Goal: Task Accomplishment & Management: Use online tool/utility

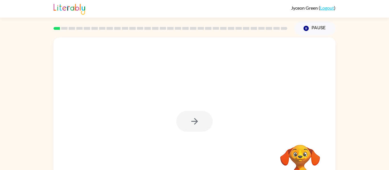
click at [108, 44] on div at bounding box center [194, 119] width 282 height 162
click at [202, 119] on button "button" at bounding box center [194, 121] width 36 height 21
click at [197, 120] on icon "button" at bounding box center [194, 122] width 10 height 10
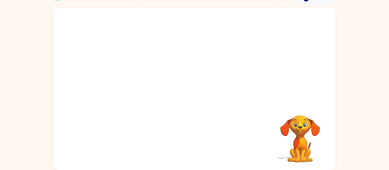
scroll to position [29, 0]
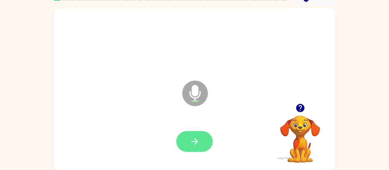
click at [199, 146] on icon "button" at bounding box center [194, 142] width 10 height 10
click at [200, 141] on button "button" at bounding box center [194, 141] width 36 height 21
click at [306, 111] on button "button" at bounding box center [300, 108] width 15 height 15
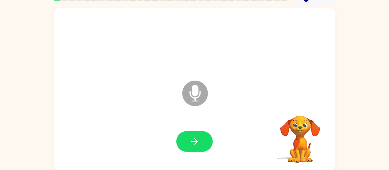
click at [303, 114] on video "Your browser must support playing .mp4 files to use Literably. Please try using…" at bounding box center [299, 135] width 57 height 57
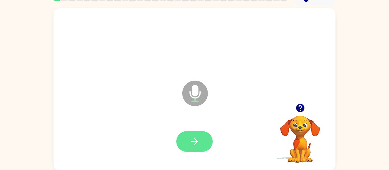
click at [194, 146] on icon "button" at bounding box center [194, 142] width 10 height 10
click at [204, 143] on button "button" at bounding box center [194, 141] width 36 height 21
click at [201, 148] on button "button" at bounding box center [194, 141] width 36 height 21
click at [205, 147] on button "button" at bounding box center [194, 141] width 36 height 21
click at [191, 139] on icon "button" at bounding box center [194, 142] width 10 height 10
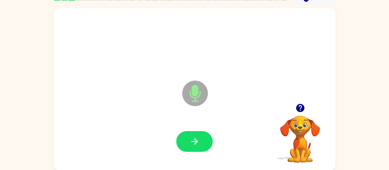
scroll to position [30, 0]
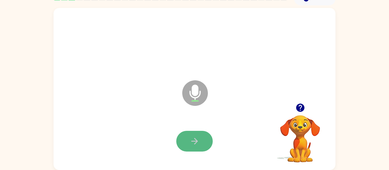
click at [195, 148] on button "button" at bounding box center [194, 141] width 36 height 21
click at [196, 148] on div at bounding box center [194, 141] width 36 height 21
click at [196, 142] on icon "button" at bounding box center [194, 141] width 7 height 7
click at [204, 133] on button "button" at bounding box center [194, 141] width 36 height 21
click at [200, 144] on div at bounding box center [194, 141] width 36 height 21
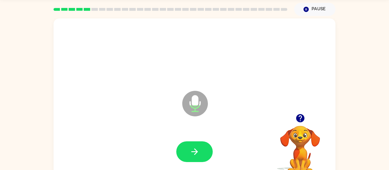
scroll to position [19, 0]
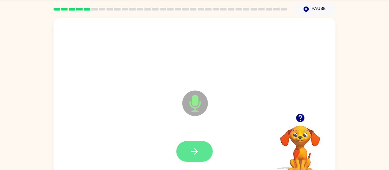
click at [198, 149] on icon "button" at bounding box center [194, 152] width 10 height 10
click at [199, 145] on button "button" at bounding box center [194, 151] width 36 height 21
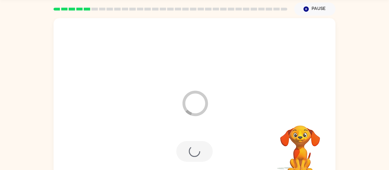
click at [202, 158] on div at bounding box center [194, 151] width 36 height 21
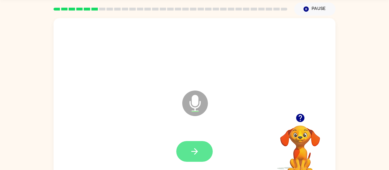
click at [206, 155] on button "button" at bounding box center [194, 151] width 36 height 21
click at [201, 142] on button "button" at bounding box center [194, 151] width 36 height 21
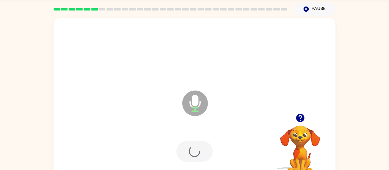
click at [202, 149] on div at bounding box center [194, 151] width 36 height 21
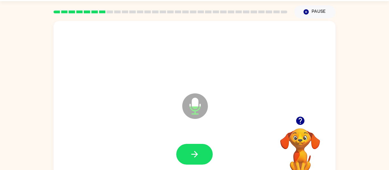
scroll to position [15, 0]
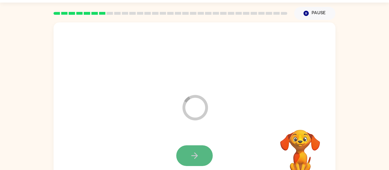
click at [197, 165] on button "button" at bounding box center [194, 156] width 36 height 21
click at [197, 154] on icon "button" at bounding box center [194, 156] width 10 height 10
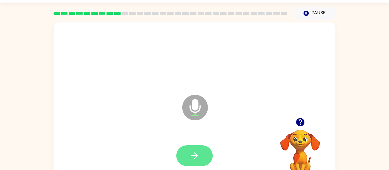
click at [191, 159] on icon "button" at bounding box center [194, 156] width 10 height 10
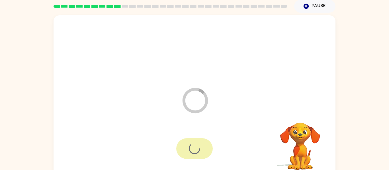
scroll to position [30, 0]
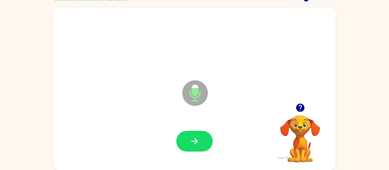
click at [182, 126] on div at bounding box center [194, 141] width 270 height 47
click at [190, 141] on icon "button" at bounding box center [194, 142] width 10 height 10
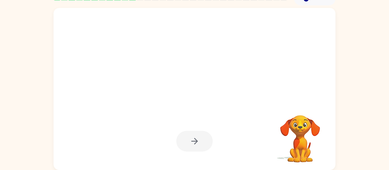
click at [305, 71] on div at bounding box center [194, 89] width 282 height 162
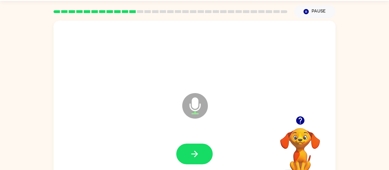
scroll to position [16, 0]
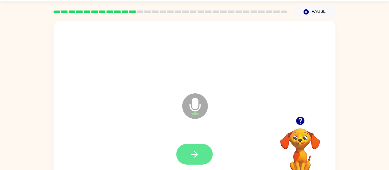
click at [205, 160] on button "button" at bounding box center [194, 154] width 36 height 21
click at [201, 157] on button "button" at bounding box center [194, 154] width 36 height 21
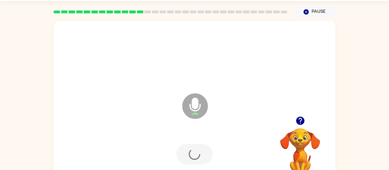
click at [194, 160] on div at bounding box center [194, 154] width 36 height 21
click at [184, 150] on div at bounding box center [194, 154] width 36 height 21
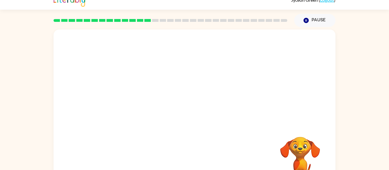
scroll to position [0, 0]
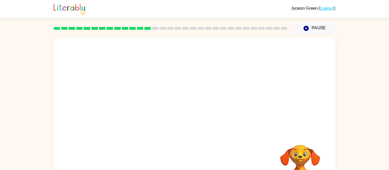
click at [182, 160] on div "Your browser must support playing .mp4 files to use Literably. Please try using…" at bounding box center [194, 119] width 282 height 162
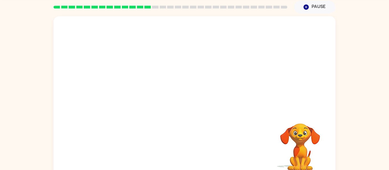
click at [177, 130] on div "Your browser must support playing .mp4 files to use Literably. Please try using…" at bounding box center [194, 97] width 282 height 162
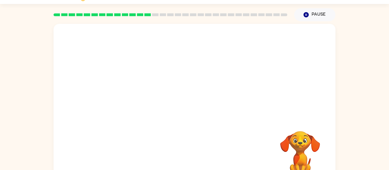
scroll to position [23, 0]
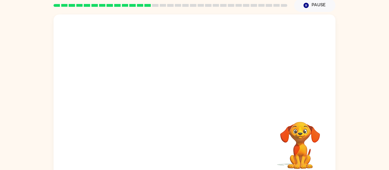
click at [158, 5] on div at bounding box center [170, 5] width 234 height 3
click at [166, 3] on div at bounding box center [170, 5] width 240 height 20
click at [183, 3] on div at bounding box center [170, 5] width 240 height 20
click at [181, 6] on rect at bounding box center [178, 5] width 7 height 3
click at [201, 2] on div at bounding box center [170, 5] width 240 height 20
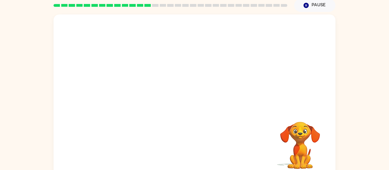
click at [256, 1] on div at bounding box center [170, 5] width 240 height 20
click at [264, 4] on div at bounding box center [170, 5] width 240 height 20
click at [271, 0] on div at bounding box center [170, 5] width 240 height 20
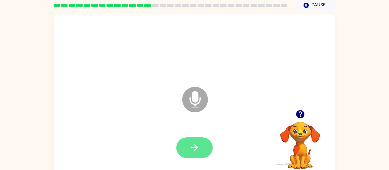
click at [204, 156] on button "button" at bounding box center [194, 148] width 36 height 21
click at [198, 145] on icon "button" at bounding box center [194, 148] width 10 height 10
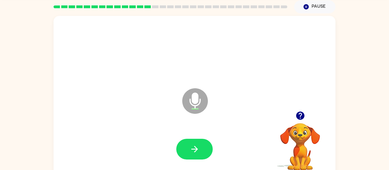
scroll to position [21, 0]
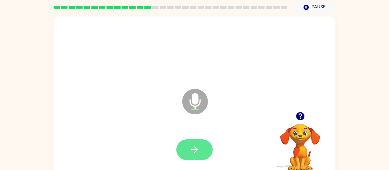
click at [201, 152] on button "button" at bounding box center [194, 150] width 36 height 21
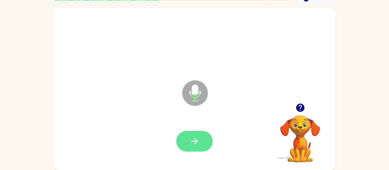
click at [199, 151] on button "button" at bounding box center [194, 141] width 36 height 21
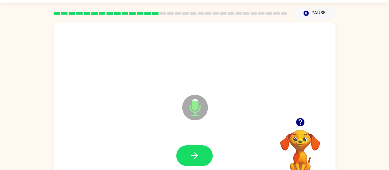
scroll to position [15, 0]
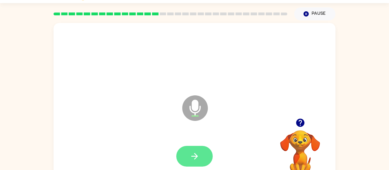
click at [195, 150] on button "button" at bounding box center [194, 156] width 36 height 21
click at [199, 152] on icon "button" at bounding box center [194, 157] width 10 height 10
click at [192, 161] on icon "button" at bounding box center [194, 157] width 10 height 10
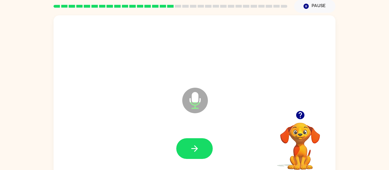
scroll to position [29, 0]
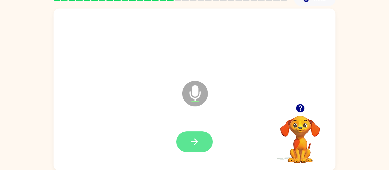
click at [202, 145] on button "button" at bounding box center [194, 142] width 36 height 21
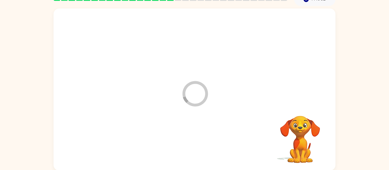
click at [208, 143] on div at bounding box center [194, 142] width 270 height 47
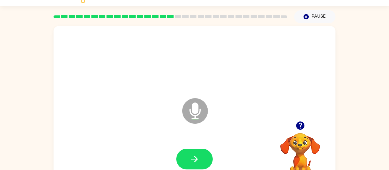
scroll to position [30, 0]
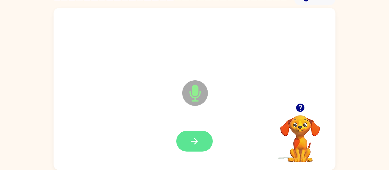
click at [199, 142] on icon "button" at bounding box center [194, 142] width 10 height 10
click at [197, 139] on icon "button" at bounding box center [194, 142] width 10 height 10
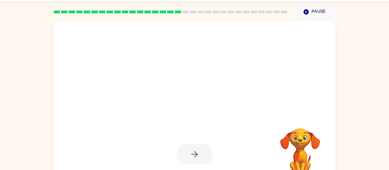
scroll to position [18, 0]
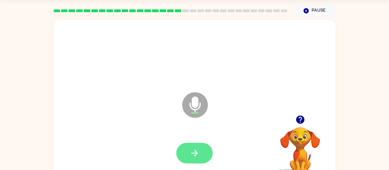
click at [193, 155] on icon "button" at bounding box center [194, 153] width 10 height 10
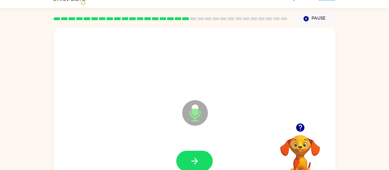
scroll to position [7, 0]
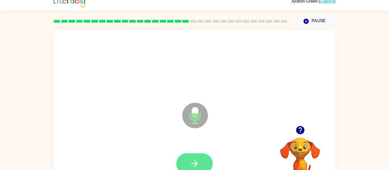
click at [202, 156] on button "button" at bounding box center [194, 164] width 36 height 21
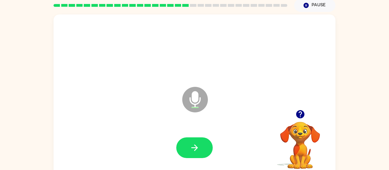
scroll to position [30, 0]
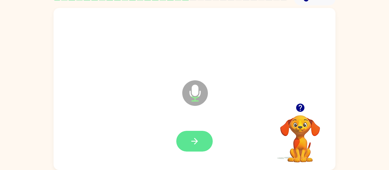
click at [186, 141] on button "button" at bounding box center [194, 141] width 36 height 21
click at [198, 136] on div at bounding box center [194, 141] width 36 height 21
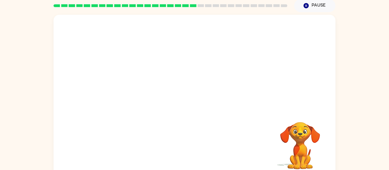
scroll to position [20, 0]
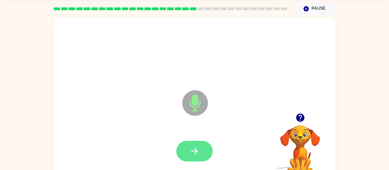
click at [203, 160] on button "button" at bounding box center [194, 151] width 36 height 21
click at [194, 151] on icon "button" at bounding box center [194, 151] width 7 height 7
click at [201, 153] on button "button" at bounding box center [194, 151] width 36 height 21
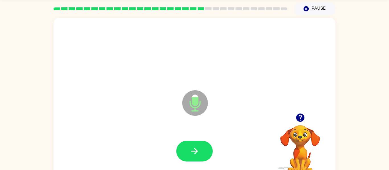
scroll to position [30, 0]
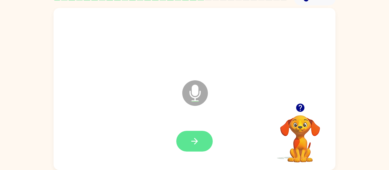
click at [204, 145] on button "button" at bounding box center [194, 141] width 36 height 21
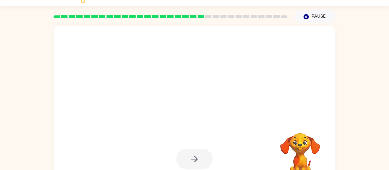
scroll to position [11, 0]
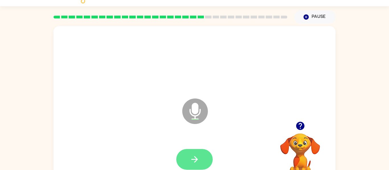
click at [202, 159] on button "button" at bounding box center [194, 159] width 36 height 21
click at [197, 158] on icon "button" at bounding box center [194, 160] width 10 height 10
click at [207, 151] on button "button" at bounding box center [194, 159] width 36 height 21
click at [201, 163] on button "button" at bounding box center [194, 159] width 36 height 21
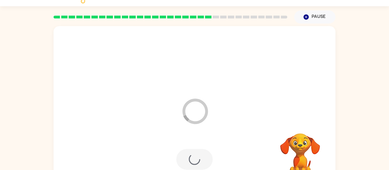
click at [201, 163] on div at bounding box center [194, 159] width 36 height 21
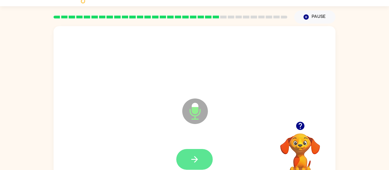
click at [196, 164] on icon "button" at bounding box center [194, 160] width 10 height 10
click at [194, 160] on icon "button" at bounding box center [194, 159] width 7 height 7
click at [196, 160] on icon "button" at bounding box center [194, 159] width 7 height 7
click at [207, 158] on button "button" at bounding box center [194, 159] width 36 height 21
click at [194, 157] on icon "button" at bounding box center [194, 160] width 10 height 10
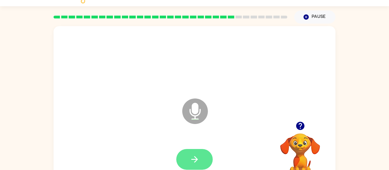
click at [199, 164] on button "button" at bounding box center [194, 159] width 36 height 21
click at [208, 164] on button "button" at bounding box center [194, 159] width 36 height 21
click at [200, 169] on button "button" at bounding box center [194, 159] width 36 height 21
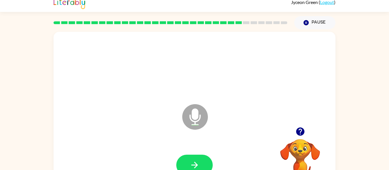
scroll to position [3, 0]
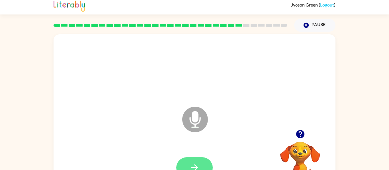
click at [201, 163] on button "button" at bounding box center [194, 168] width 36 height 21
click at [197, 170] on div at bounding box center [194, 168] width 36 height 21
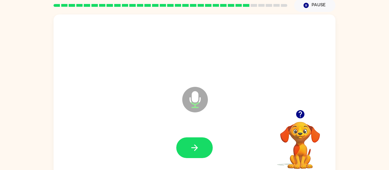
scroll to position [24, 0]
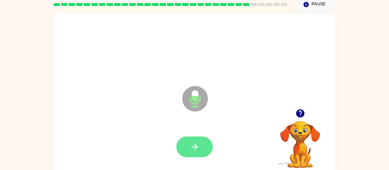
click at [207, 141] on button "button" at bounding box center [194, 147] width 36 height 21
click at [192, 144] on icon "button" at bounding box center [194, 147] width 10 height 10
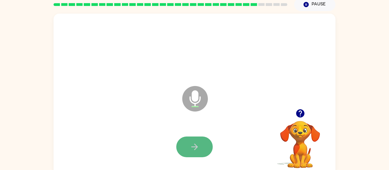
click at [189, 138] on button "button" at bounding box center [194, 147] width 36 height 21
click at [185, 155] on button "button" at bounding box center [194, 147] width 36 height 21
click at [185, 156] on button "button" at bounding box center [194, 147] width 36 height 21
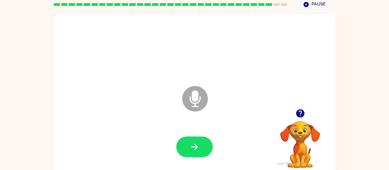
click at [185, 156] on button "button" at bounding box center [194, 147] width 36 height 21
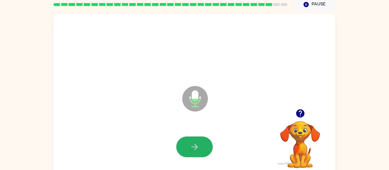
click at [185, 156] on button "button" at bounding box center [194, 147] width 36 height 21
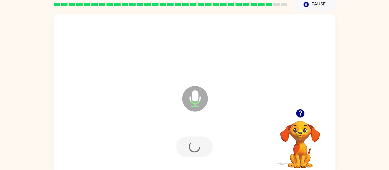
click at [185, 156] on div at bounding box center [194, 147] width 36 height 21
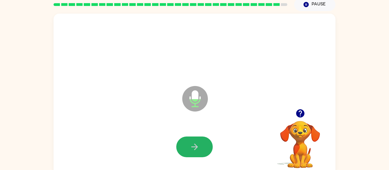
click at [185, 156] on button "button" at bounding box center [194, 147] width 36 height 21
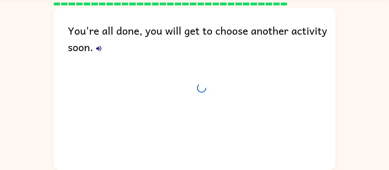
scroll to position [19, 0]
